Goal: Task Accomplishment & Management: Manage account settings

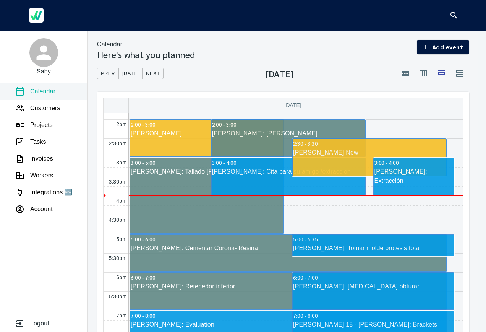
scroll to position [528, 0]
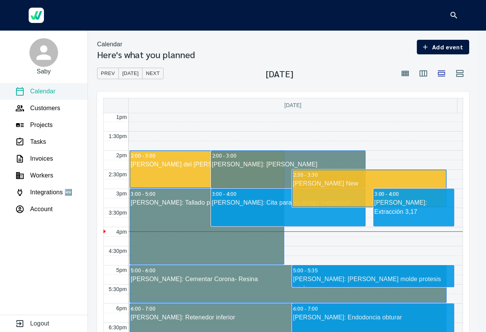
scroll to position [498, 0]
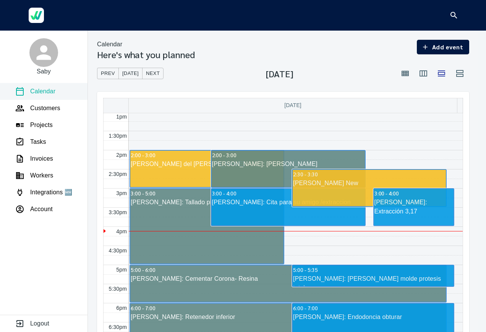
click at [408, 208] on div "[PERSON_NAME]: Extracción 3,17" at bounding box center [414, 207] width 80 height 18
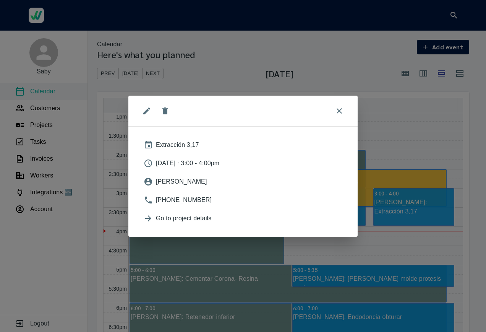
click at [148, 116] on button "edit" at bounding box center [147, 111] width 18 height 18
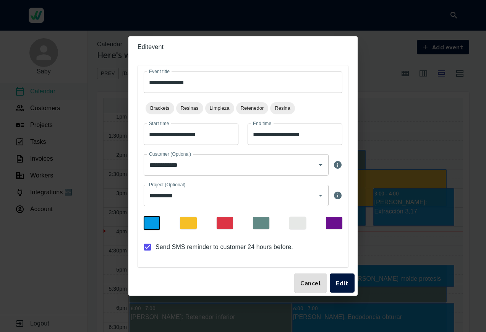
click at [269, 222] on div at bounding box center [261, 223] width 16 height 12
click at [348, 288] on button "Edit" at bounding box center [342, 282] width 25 height 19
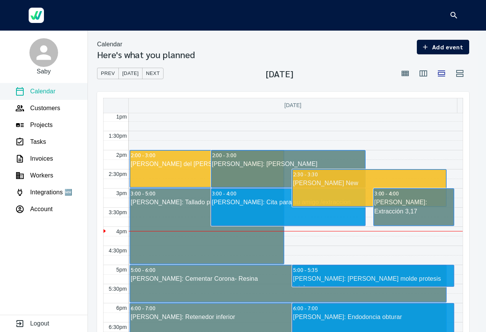
click at [257, 219] on link "3:00 - 4:00 Jose Reyes: Cita para su amigo /extraccion" at bounding box center [288, 207] width 155 height 38
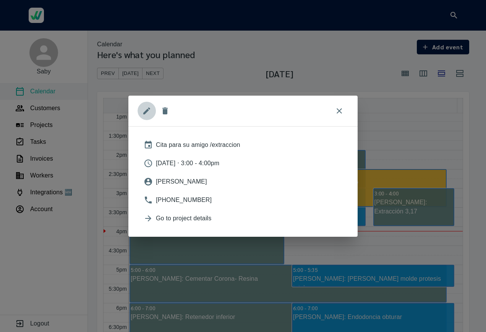
click at [143, 110] on icon "edit" at bounding box center [146, 110] width 9 height 9
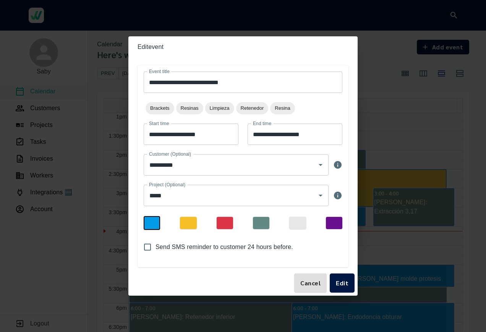
click at [229, 226] on div at bounding box center [225, 223] width 16 height 12
click at [351, 291] on button "Edit" at bounding box center [342, 282] width 25 height 19
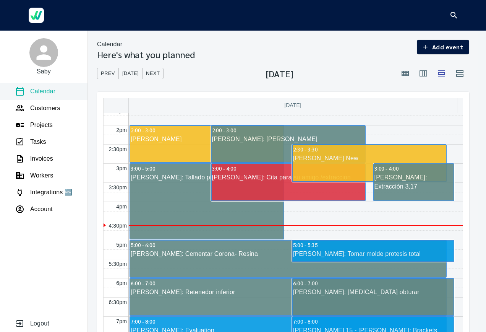
scroll to position [524, 0]
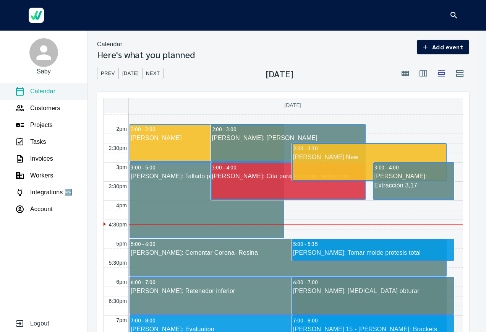
click at [217, 216] on link "3:00 - 5:00 [PERSON_NAME]: Tallado piezas 6, 8 provisionales" at bounding box center [207, 200] width 155 height 76
click at [395, 190] on link "3:00 - 4:00 [PERSON_NAME]: Extracción 3,17" at bounding box center [413, 181] width 81 height 38
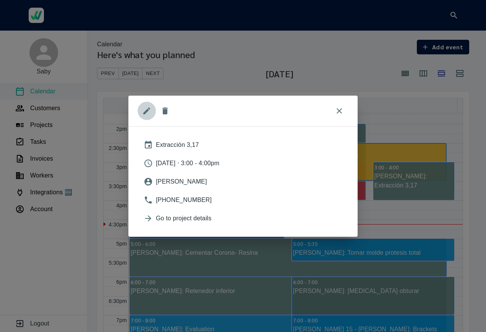
click at [153, 115] on button "edit" at bounding box center [147, 111] width 18 height 18
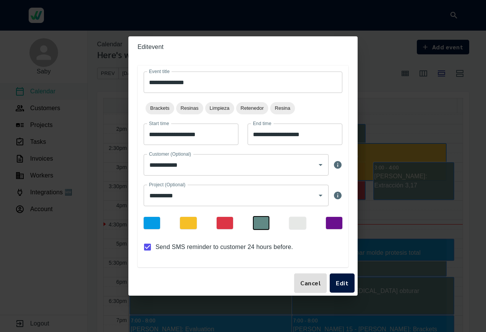
click at [229, 83] on input "**********" at bounding box center [243, 81] width 199 height 21
click at [294, 273] on button "Cancel" at bounding box center [310, 282] width 32 height 19
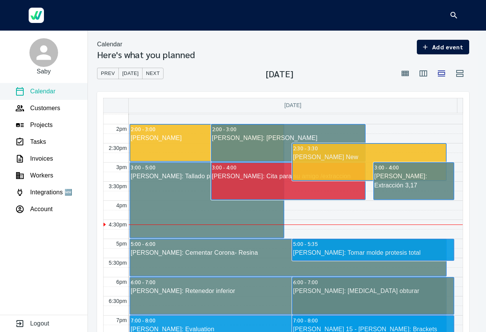
click at [410, 182] on div "[PERSON_NAME]: Extracción 3,17" at bounding box center [414, 181] width 80 height 18
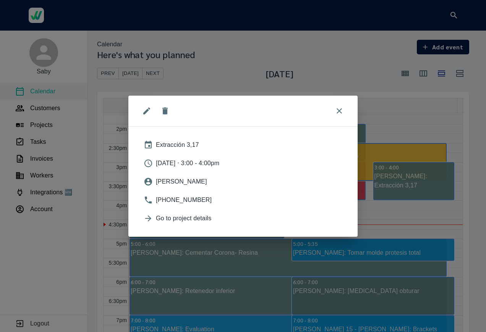
click at [153, 110] on button "edit" at bounding box center [147, 111] width 18 height 18
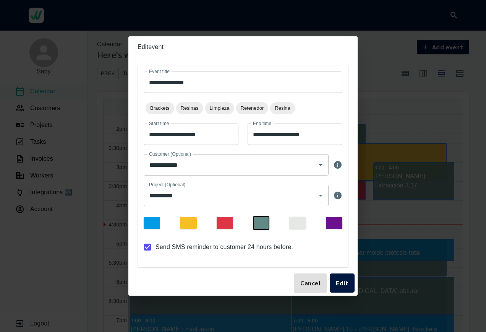
click at [224, 83] on input "**********" at bounding box center [243, 81] width 199 height 21
type input "**********"
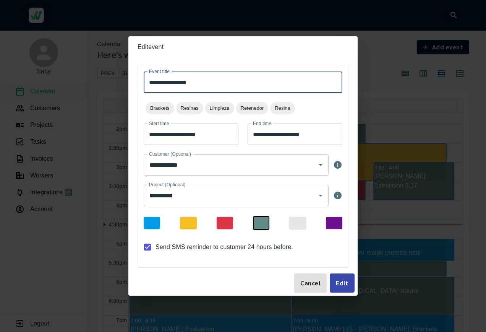
click at [354, 281] on button "Edit" at bounding box center [342, 282] width 25 height 19
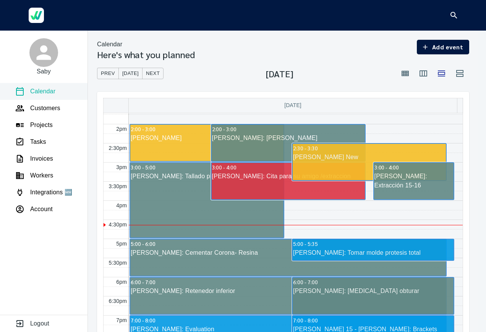
click at [227, 219] on link "3:00 - 5:00 [PERSON_NAME]: Tallado piezas 6, 8 provisionales" at bounding box center [207, 200] width 155 height 76
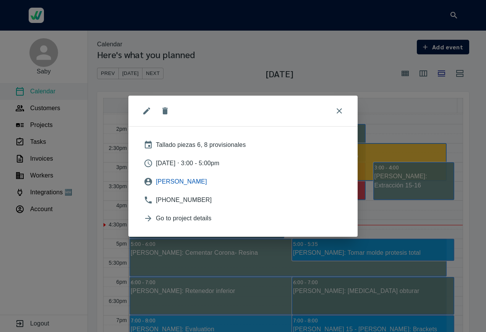
click at [185, 183] on span "[PERSON_NAME]" at bounding box center [249, 181] width 187 height 9
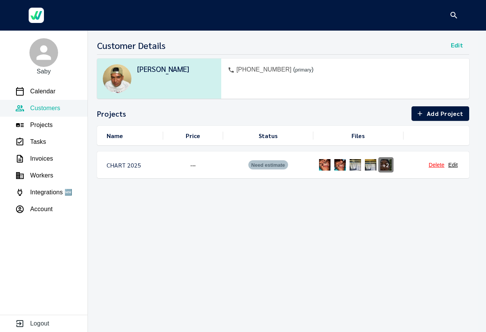
click at [348, 166] on img at bounding box center [355, 164] width 15 height 15
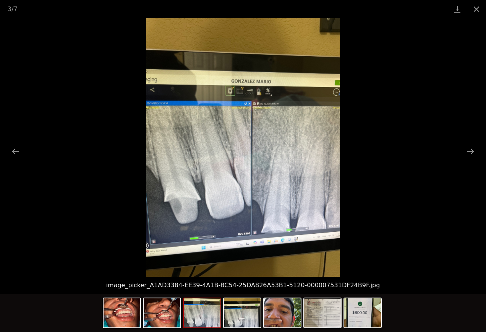
click at [135, 317] on img at bounding box center [122, 312] width 37 height 29
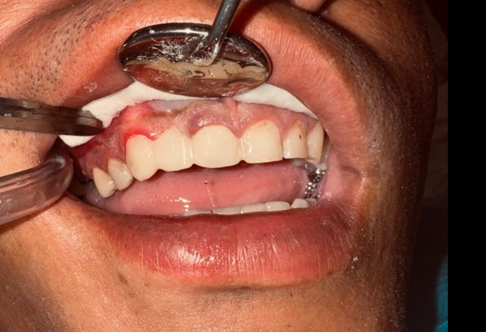
click at [223, 156] on img at bounding box center [243, 147] width 194 height 259
click at [223, 158] on img at bounding box center [243, 147] width 194 height 259
click at [224, 158] on img at bounding box center [243, 147] width 194 height 259
click at [222, 155] on img at bounding box center [243, 147] width 194 height 259
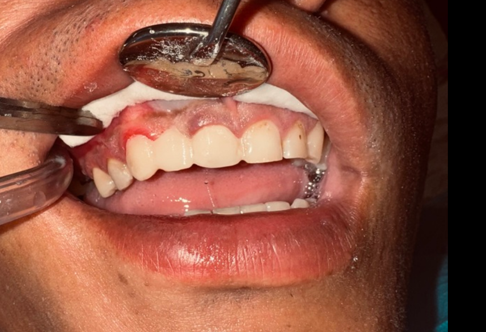
click at [232, 151] on img at bounding box center [243, 147] width 194 height 259
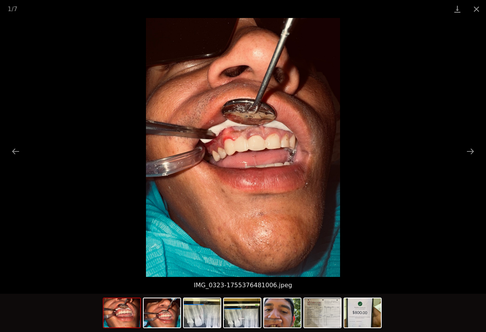
click at [289, 316] on img at bounding box center [282, 312] width 37 height 29
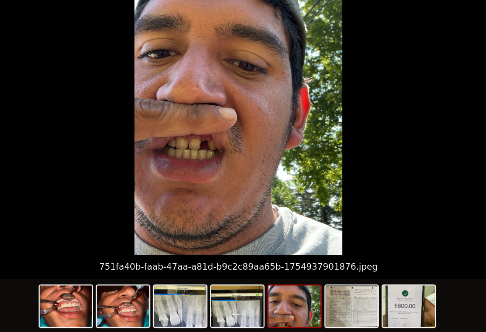
click at [129, 317] on img at bounding box center [122, 312] width 37 height 29
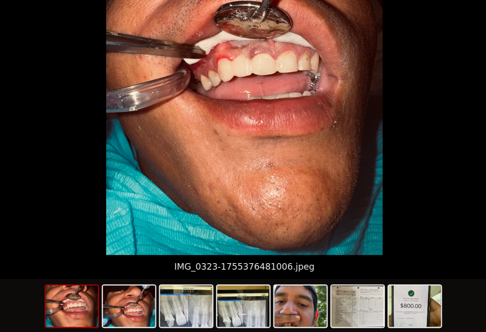
click at [224, 159] on img at bounding box center [243, 147] width 194 height 259
click at [264, 148] on img at bounding box center [243, 147] width 194 height 259
click at [213, 163] on img at bounding box center [243, 147] width 194 height 259
